Goal: Task Accomplishment & Management: Use online tool/utility

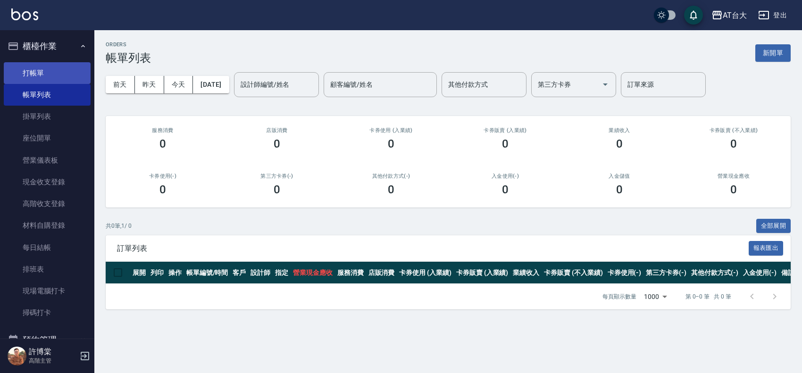
click at [53, 76] on link "打帳單" at bounding box center [47, 73] width 87 height 22
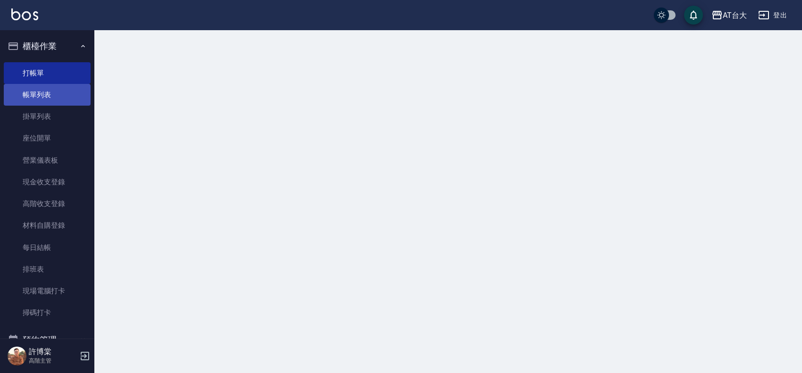
click at [53, 99] on link "帳單列表" at bounding box center [47, 95] width 87 height 22
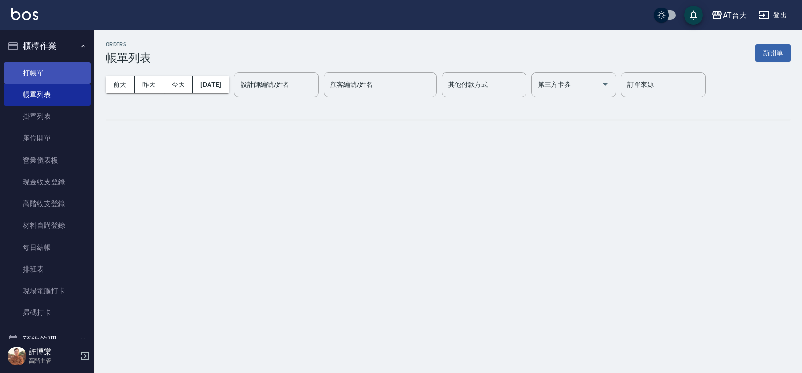
click at [50, 78] on link "打帳單" at bounding box center [47, 73] width 87 height 22
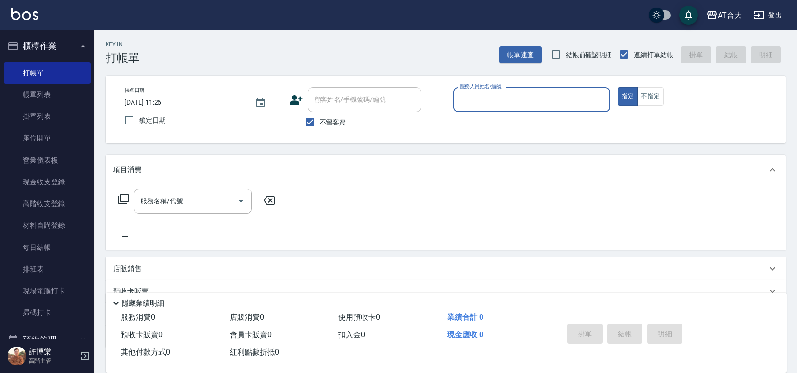
click at [573, 95] on input "服務人員姓名/編號" at bounding box center [531, 99] width 149 height 17
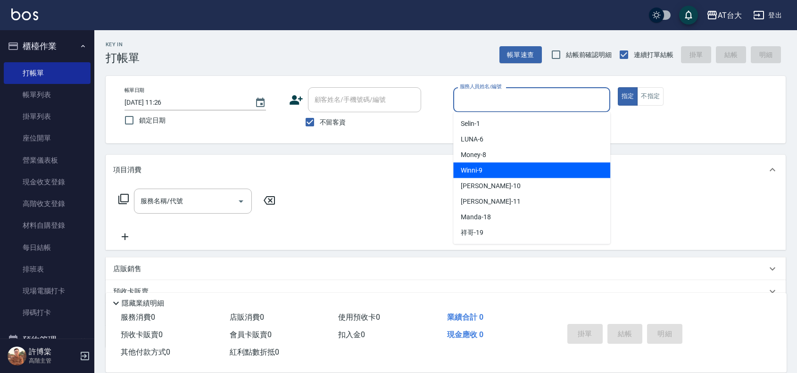
click at [554, 165] on div "Winni -9" at bounding box center [531, 171] width 157 height 16
type input "Winni-9"
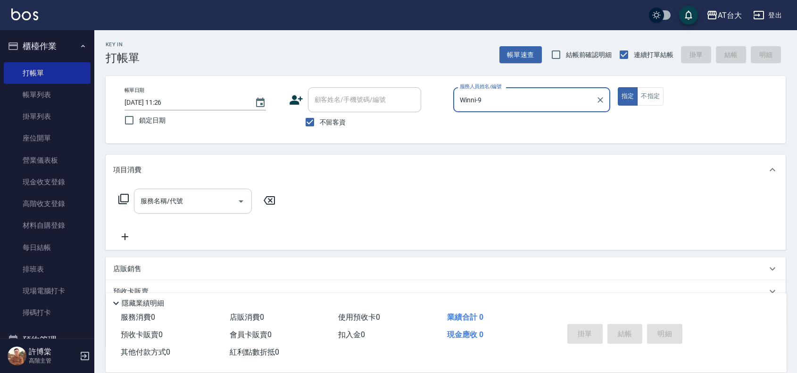
click at [213, 199] on input "服務名稱/代號" at bounding box center [185, 201] width 95 height 17
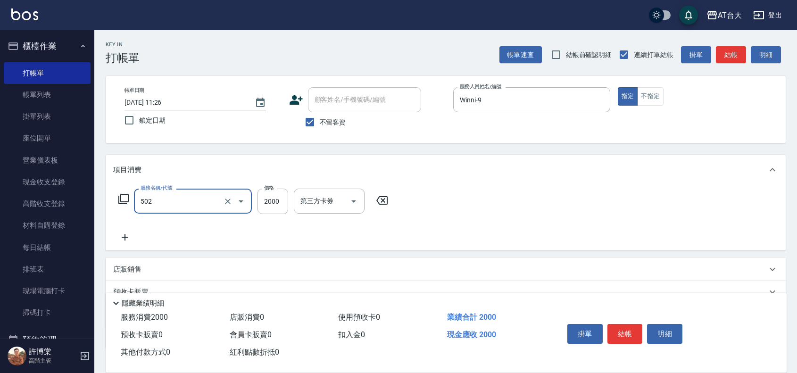
type input "染髮2000以上(502)"
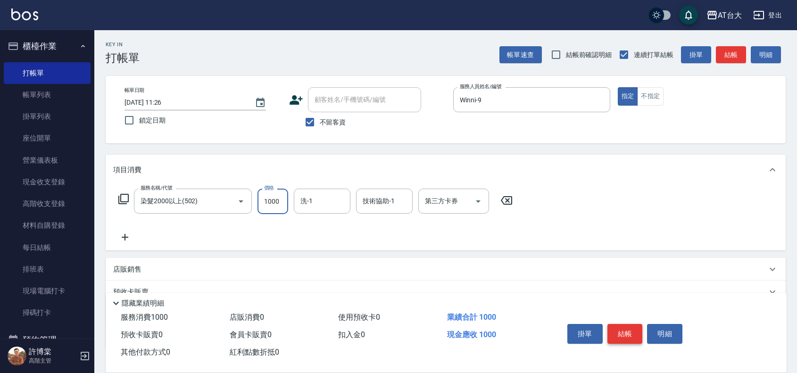
type input "1000"
click at [621, 324] on button "結帳" at bounding box center [624, 334] width 35 height 20
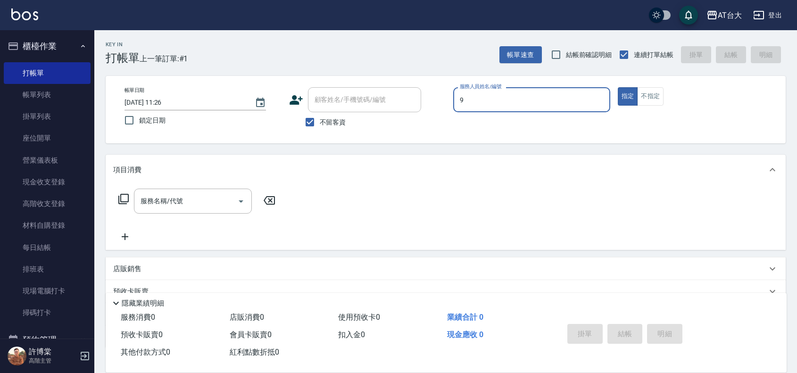
type input "Winni-9"
type button "true"
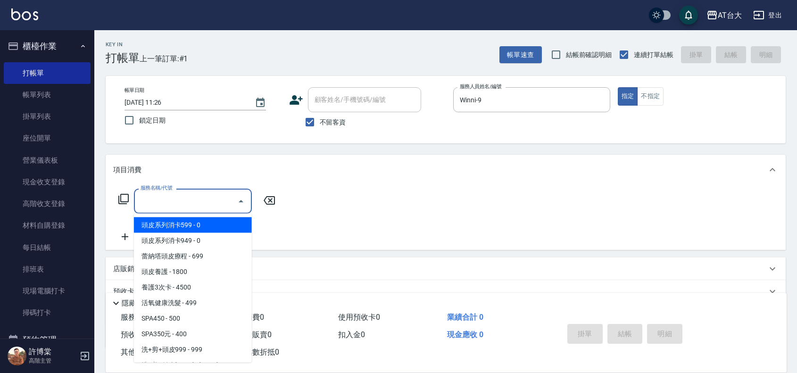
click at [217, 193] on input "服務名稱/代號" at bounding box center [185, 201] width 95 height 17
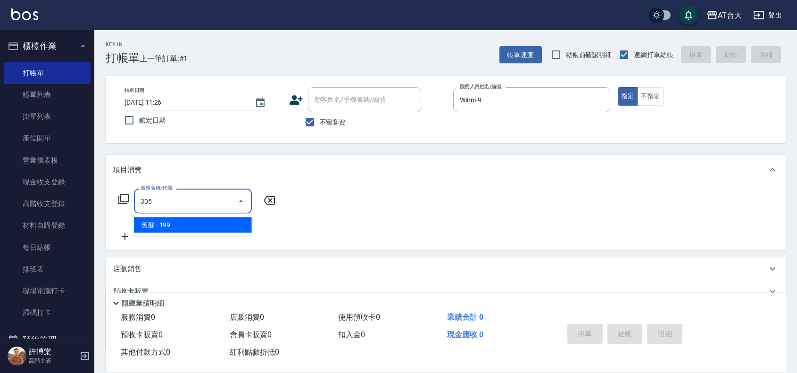
type input "剪髮(305)"
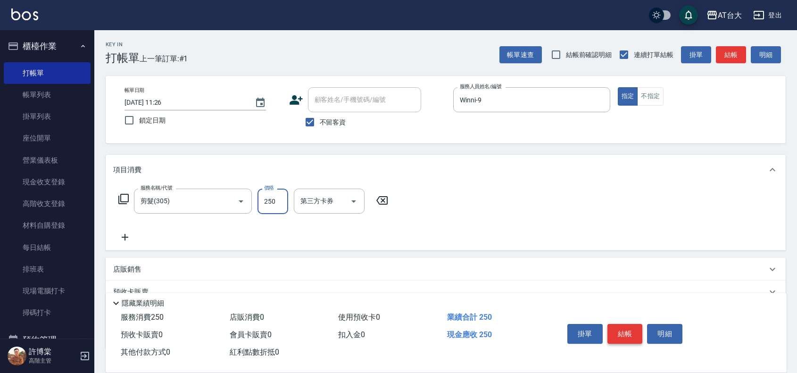
type input "250"
click at [625, 331] on button "結帳" at bounding box center [624, 334] width 35 height 20
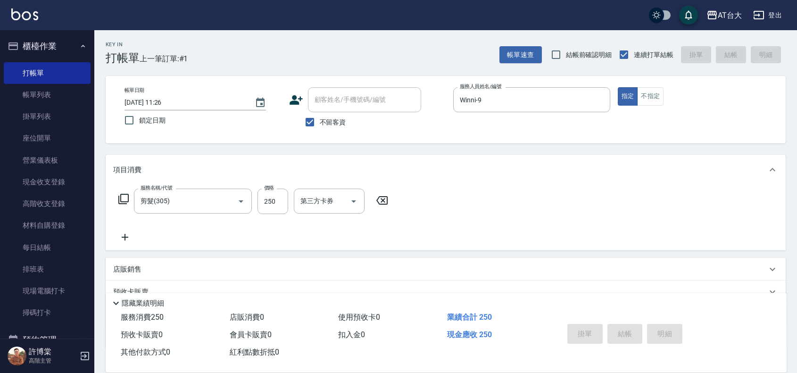
type input "[DATE] 11:52"
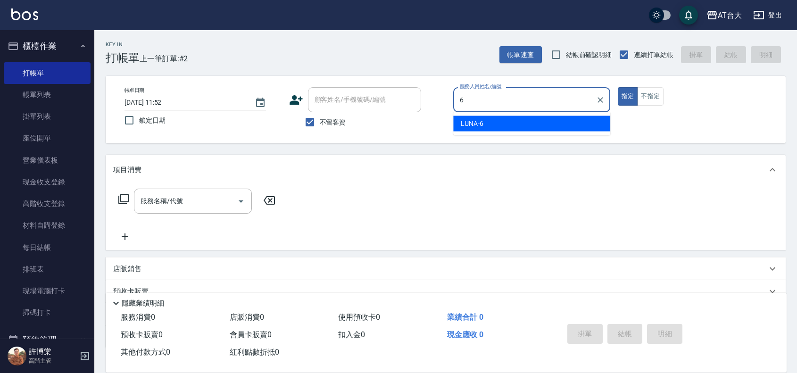
type input "LUNA-6"
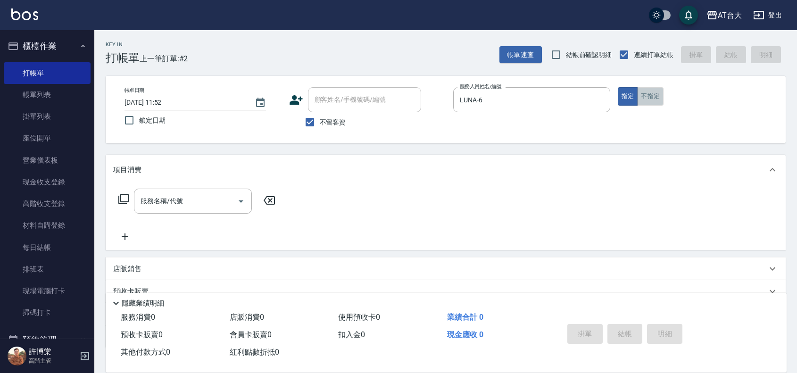
click at [661, 93] on button "不指定" at bounding box center [650, 96] width 26 height 18
type button "false"
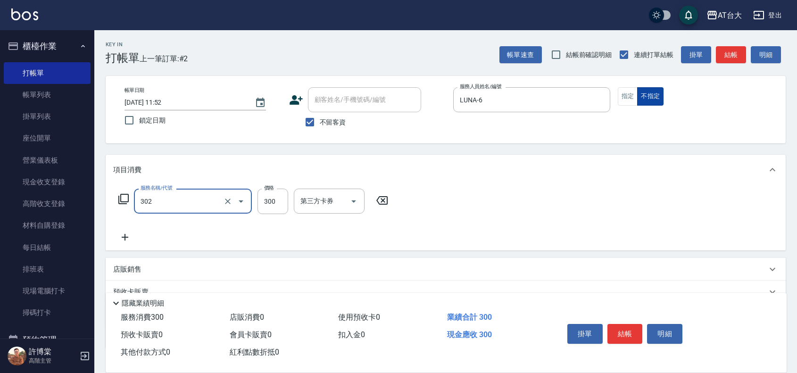
type input "剪髮(302)"
type input "250"
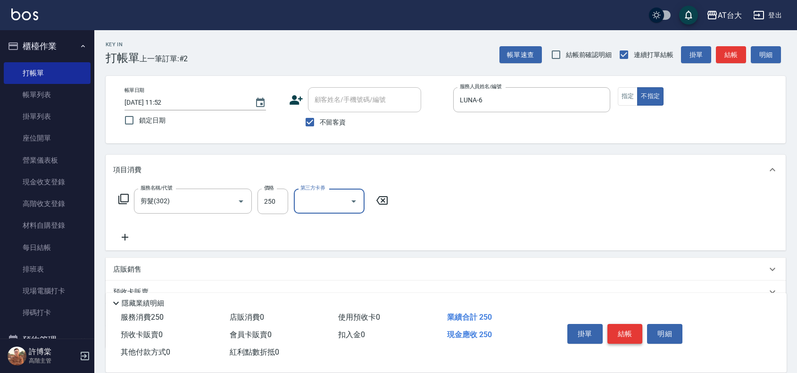
click at [632, 325] on button "結帳" at bounding box center [624, 334] width 35 height 20
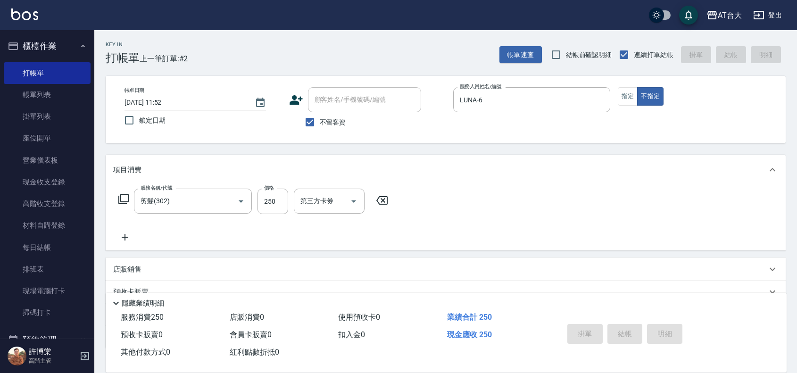
type input "[DATE] 12:00"
